Goal: Information Seeking & Learning: Check status

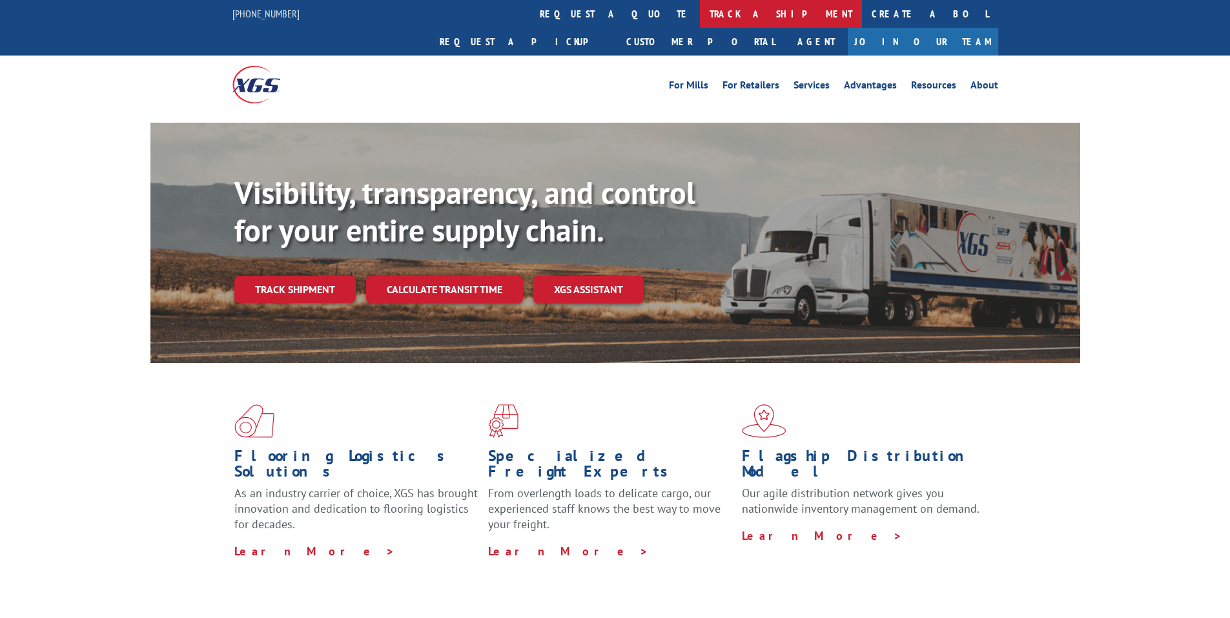
click at [700, 17] on link "track a shipment" at bounding box center [781, 14] width 162 height 28
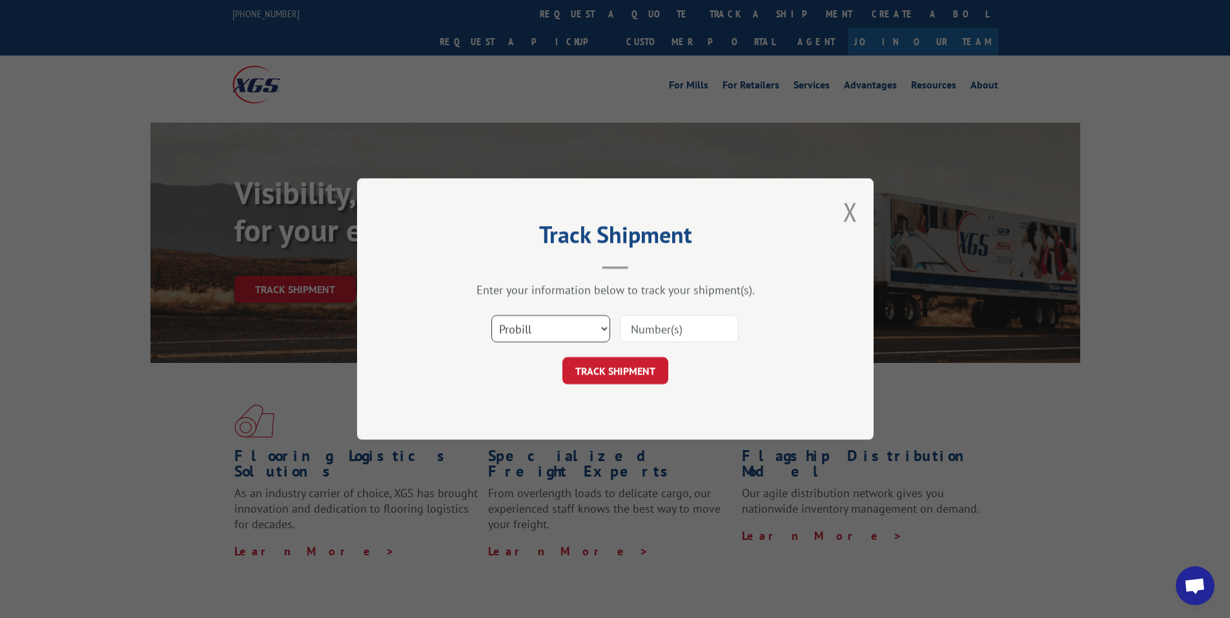
drag, startPoint x: 543, startPoint y: 329, endPoint x: 535, endPoint y: 339, distance: 12.4
click at [543, 329] on select "Select category... Probill BOL PO" at bounding box center [550, 328] width 119 height 27
select select "bol"
click at [491, 315] on select "Select category... Probill BOL PO" at bounding box center [550, 328] width 119 height 27
drag, startPoint x: 659, startPoint y: 333, endPoint x: 673, endPoint y: 265, distance: 69.3
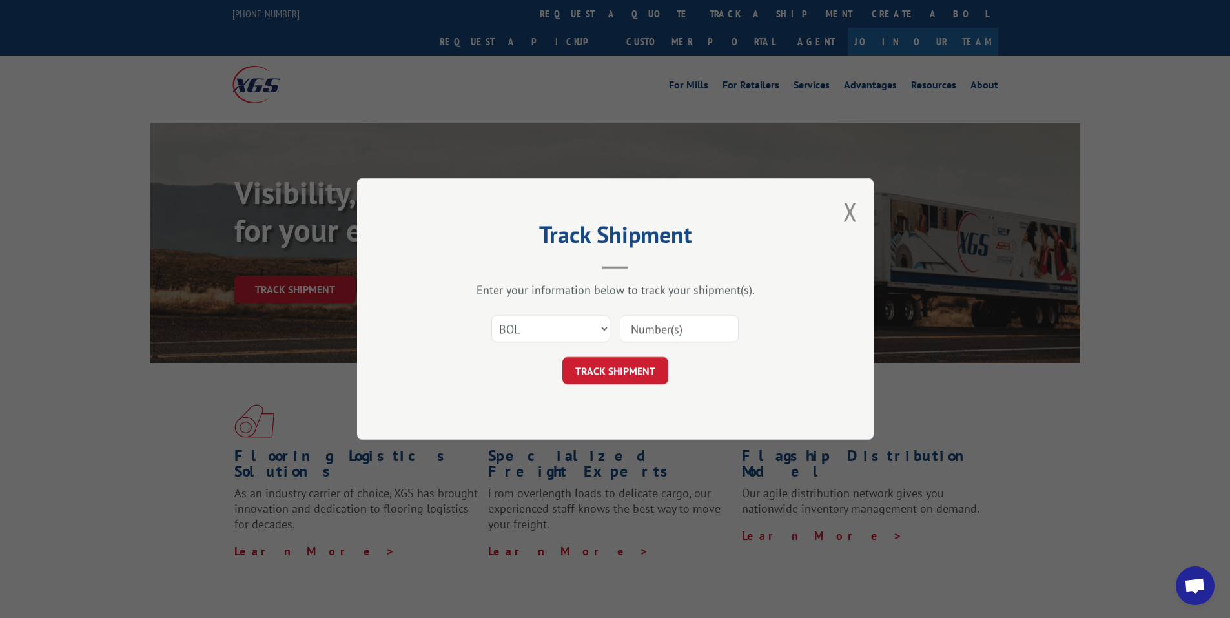
click at [659, 333] on input at bounding box center [679, 328] width 119 height 27
paste input "7084082"
type input "7084082"
click at [606, 374] on button "TRACK SHIPMENT" at bounding box center [615, 370] width 106 height 27
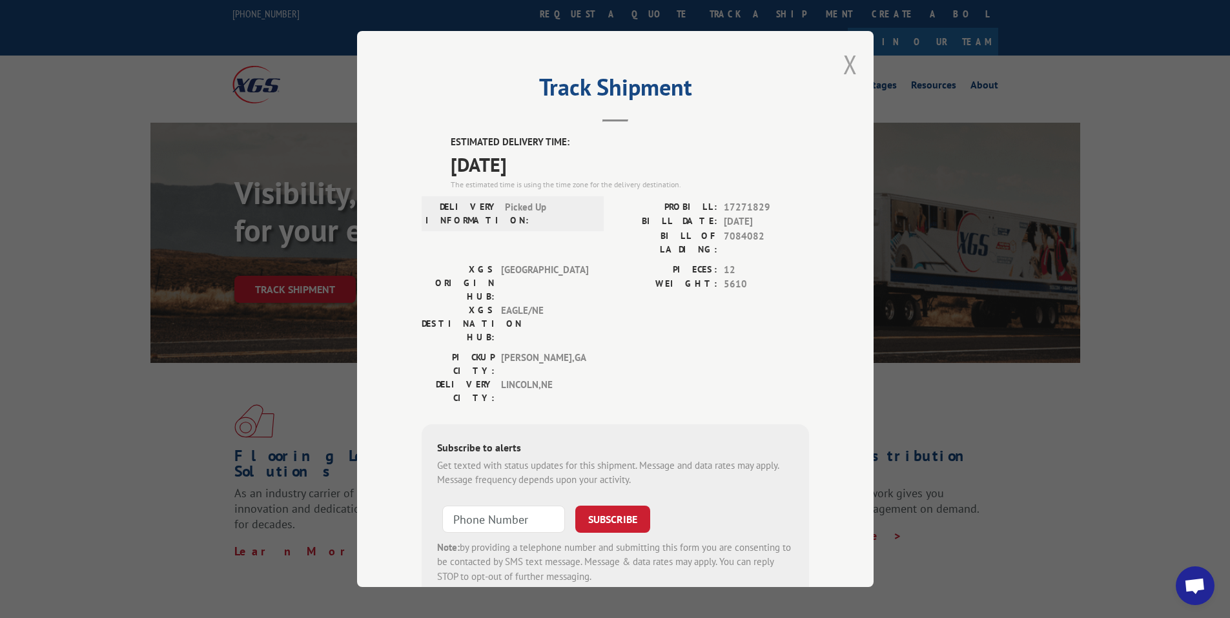
click at [843, 59] on button "Close modal" at bounding box center [850, 64] width 14 height 34
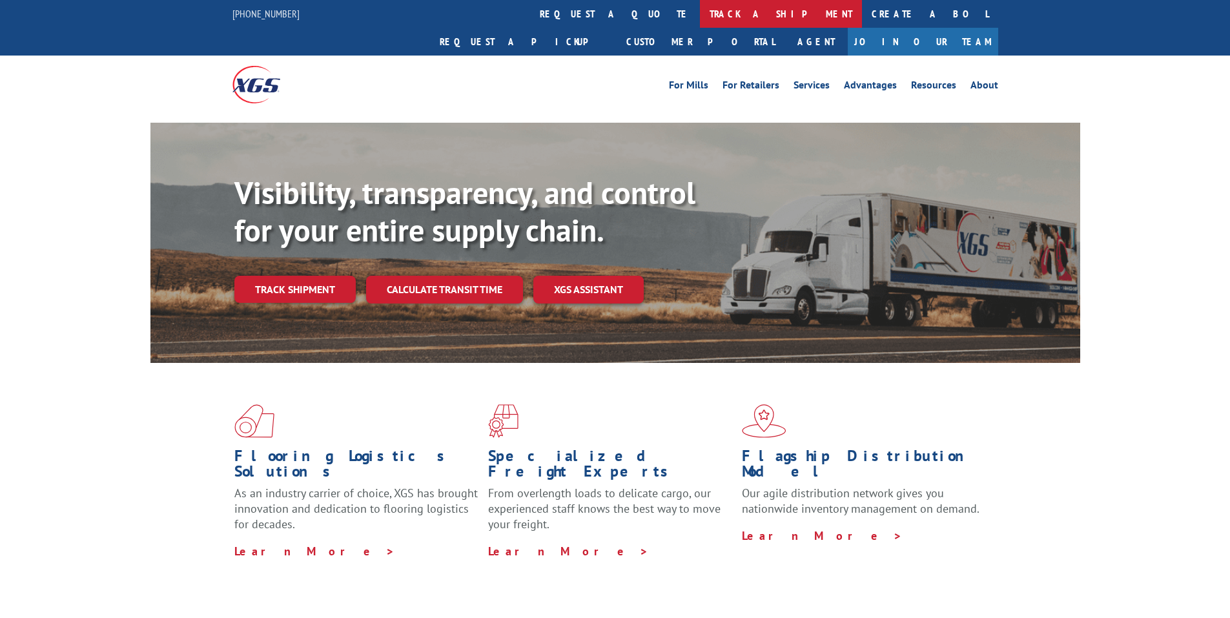
click at [700, 17] on link "track a shipment" at bounding box center [781, 14] width 162 height 28
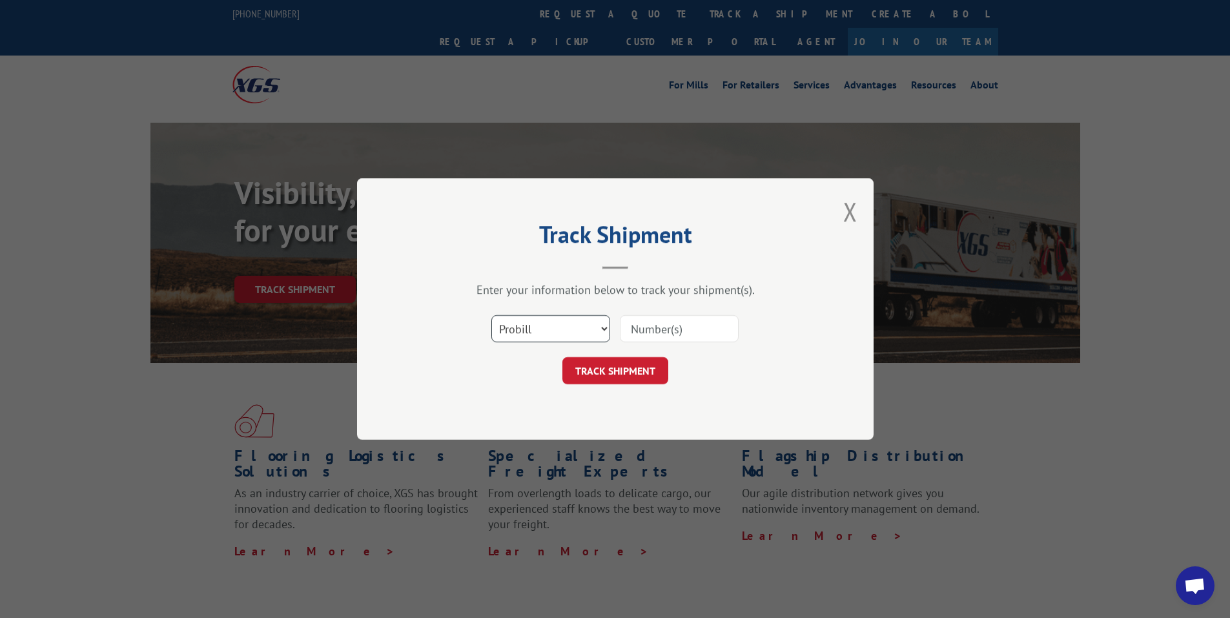
drag, startPoint x: 528, startPoint y: 326, endPoint x: 517, endPoint y: 342, distance: 19.0
click at [527, 327] on select "Select category... Probill BOL PO" at bounding box center [550, 328] width 119 height 27
select select "bol"
click at [491, 315] on select "Select category... Probill BOL PO" at bounding box center [550, 328] width 119 height 27
click at [651, 335] on input at bounding box center [679, 328] width 119 height 27
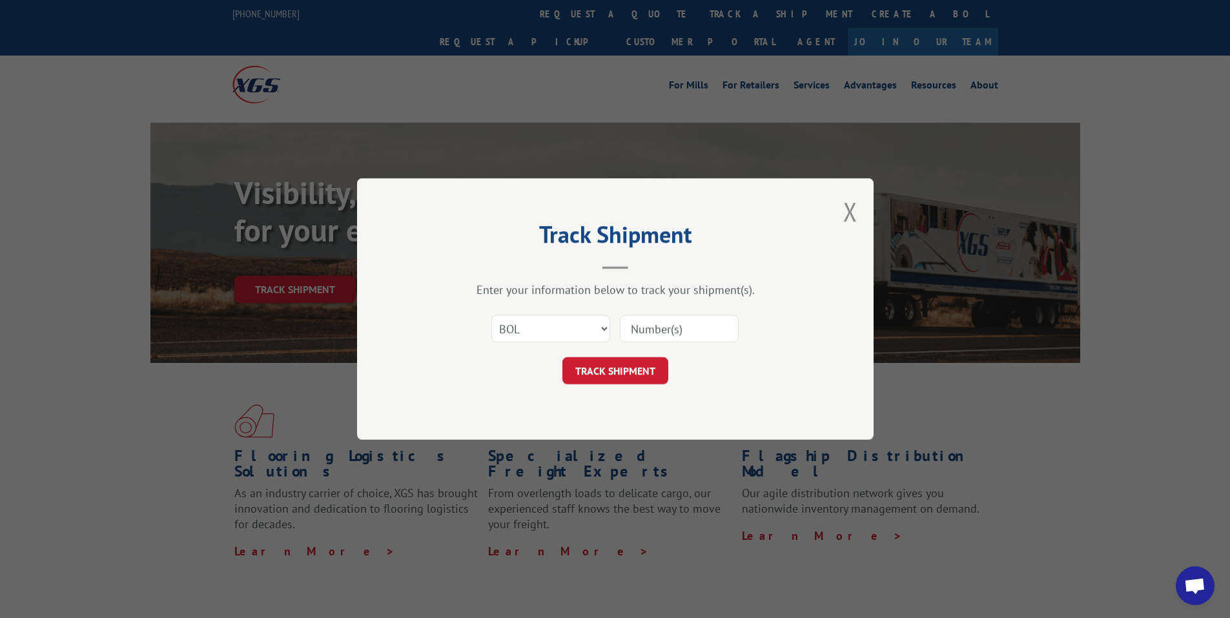
paste input "7079677"
type input "7079677"
click at [628, 367] on button "TRACK SHIPMENT" at bounding box center [615, 370] width 106 height 27
